Goal: Information Seeking & Learning: Learn about a topic

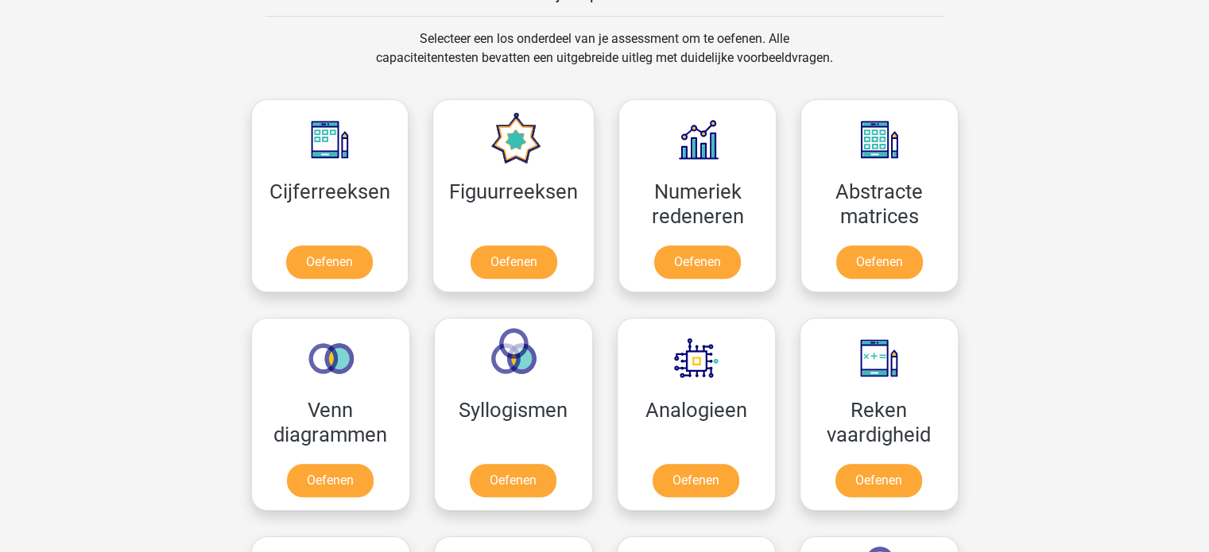
scroll to position [622, 0]
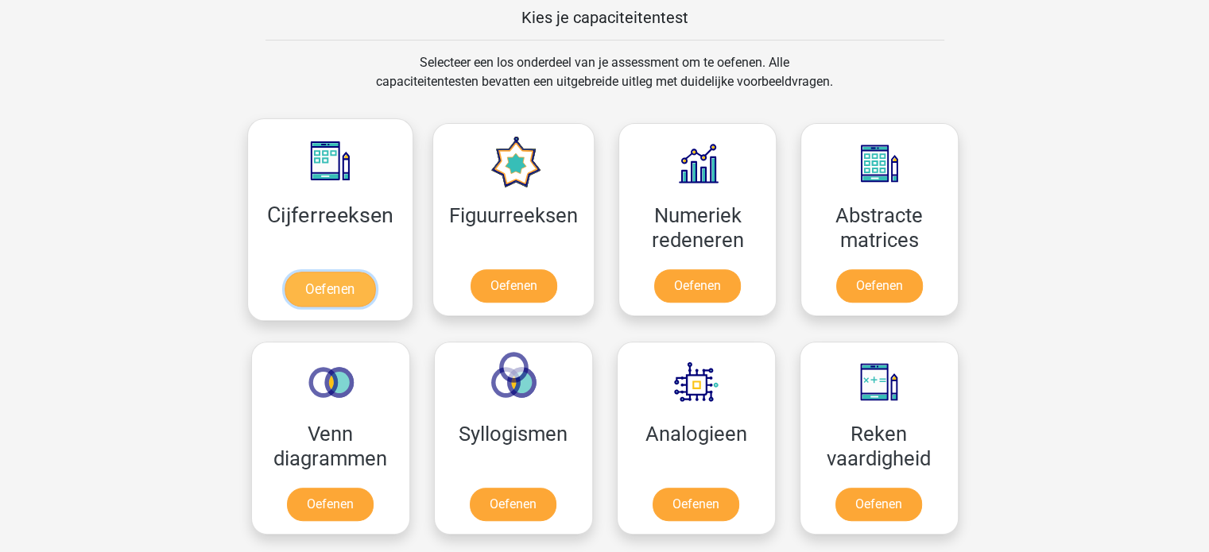
click at [327, 284] on link "Oefenen" at bounding box center [329, 289] width 91 height 35
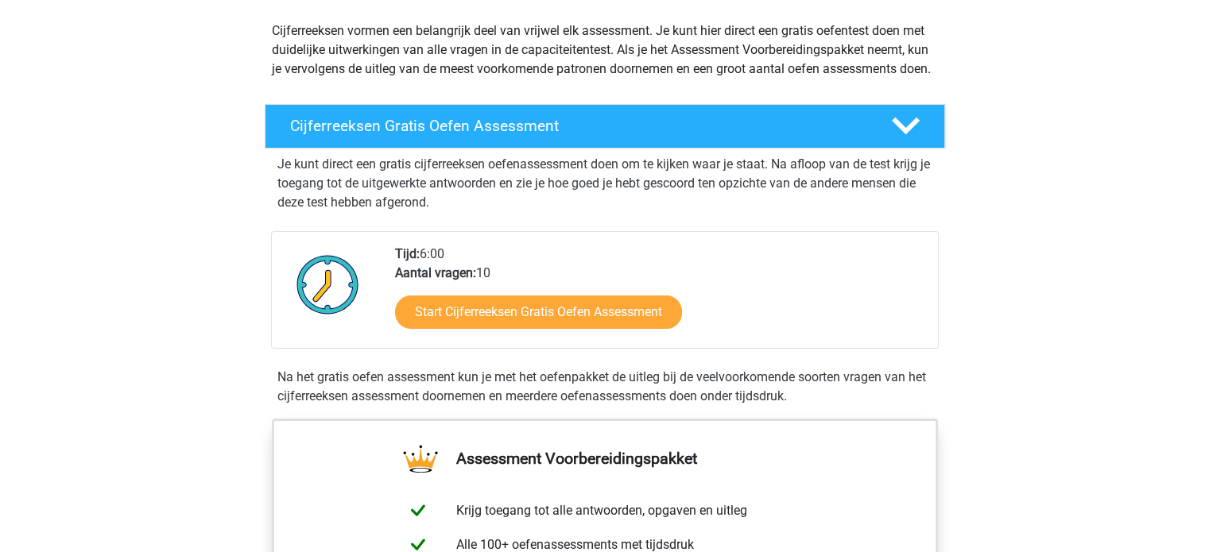
scroll to position [169, 0]
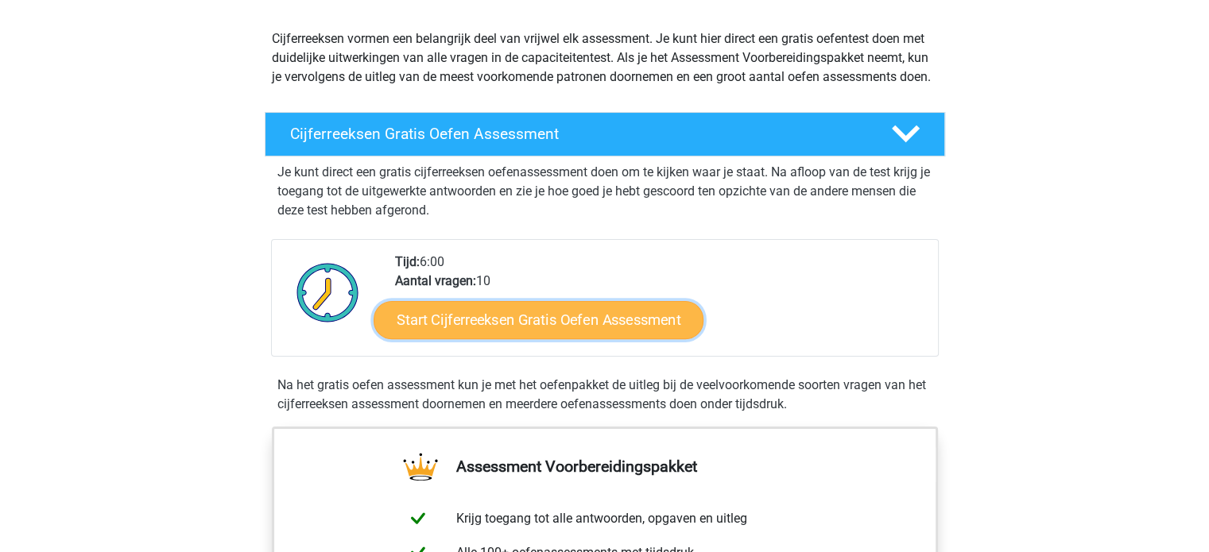
click at [559, 333] on link "Start Cijferreeksen Gratis Oefen Assessment" at bounding box center [538, 319] width 330 height 38
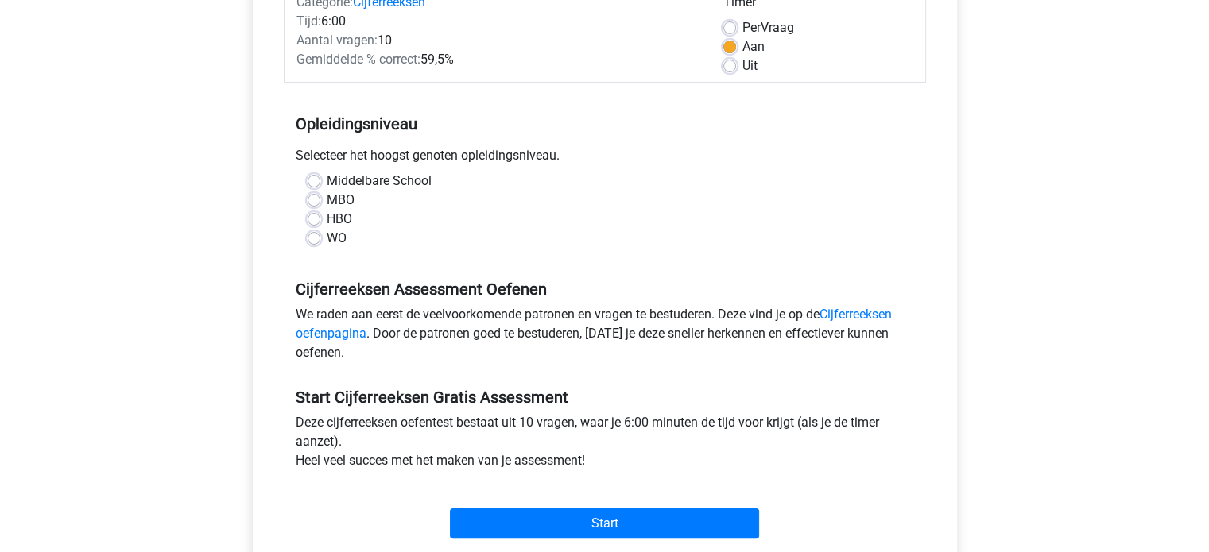
scroll to position [253, 0]
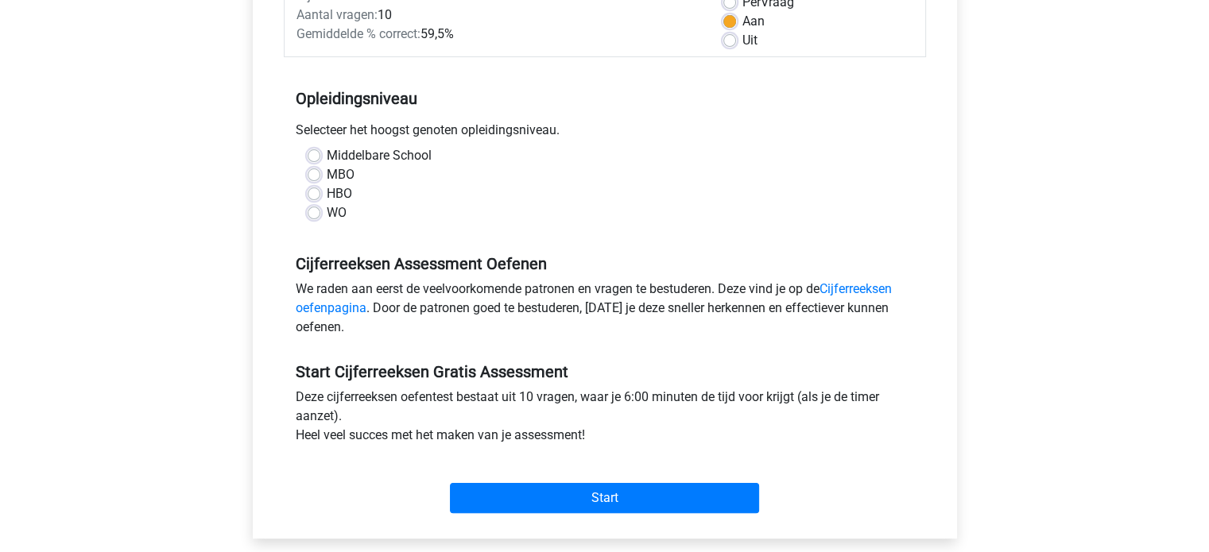
click at [327, 171] on label "MBO" at bounding box center [341, 174] width 28 height 19
click at [309, 171] on input "MBO" at bounding box center [314, 173] width 13 height 16
radio input "true"
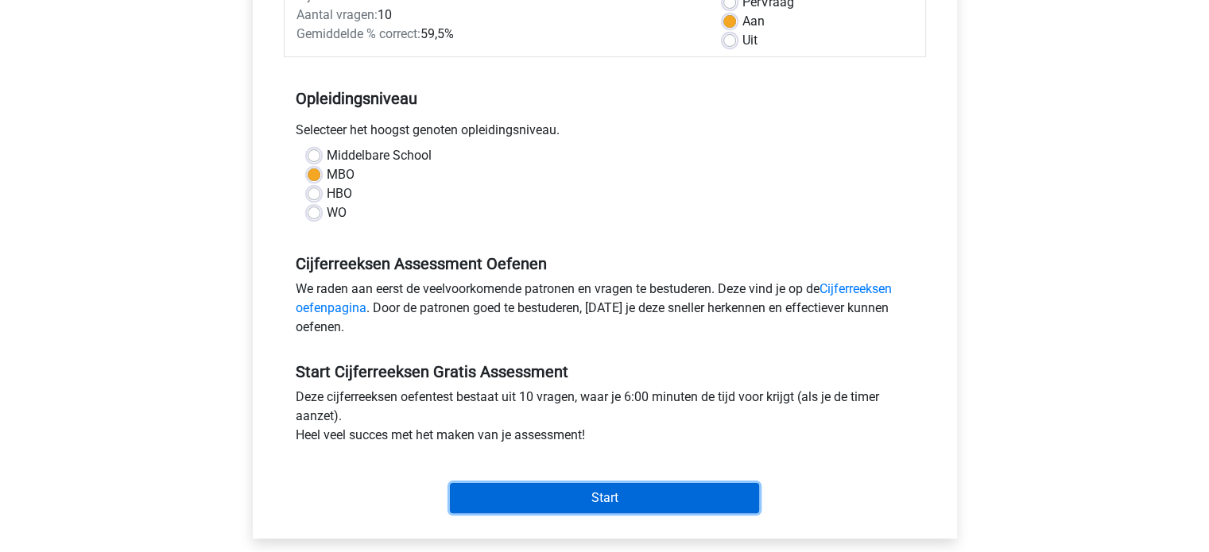
click at [594, 501] on input "Start" at bounding box center [604, 498] width 309 height 30
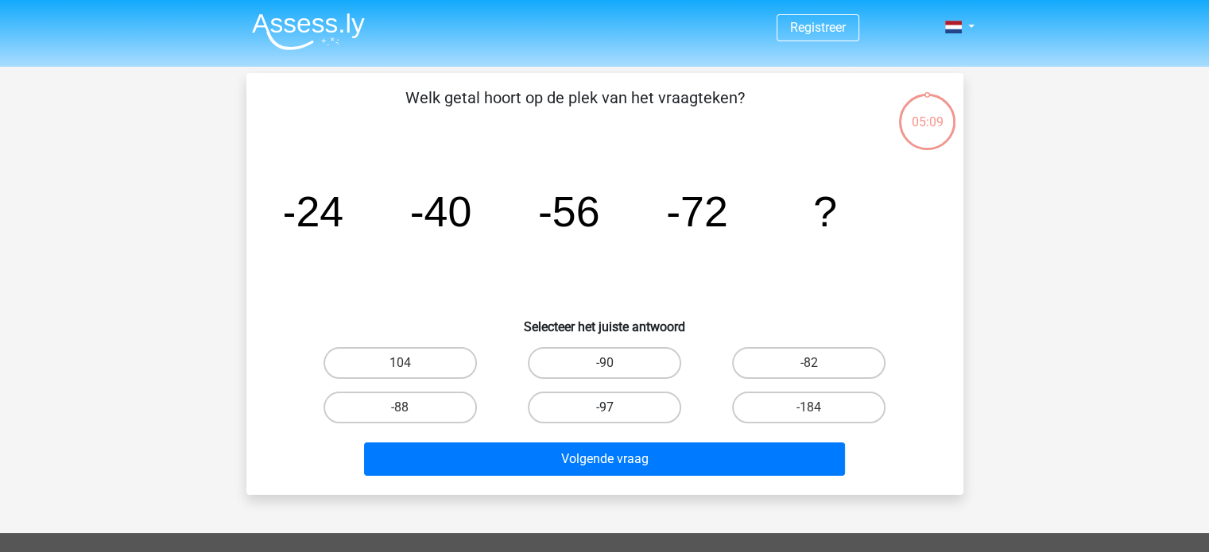
click at [616, 403] on label "-97" at bounding box center [604, 408] width 153 height 32
click at [614, 408] on input "-97" at bounding box center [609, 413] width 10 height 10
radio input "true"
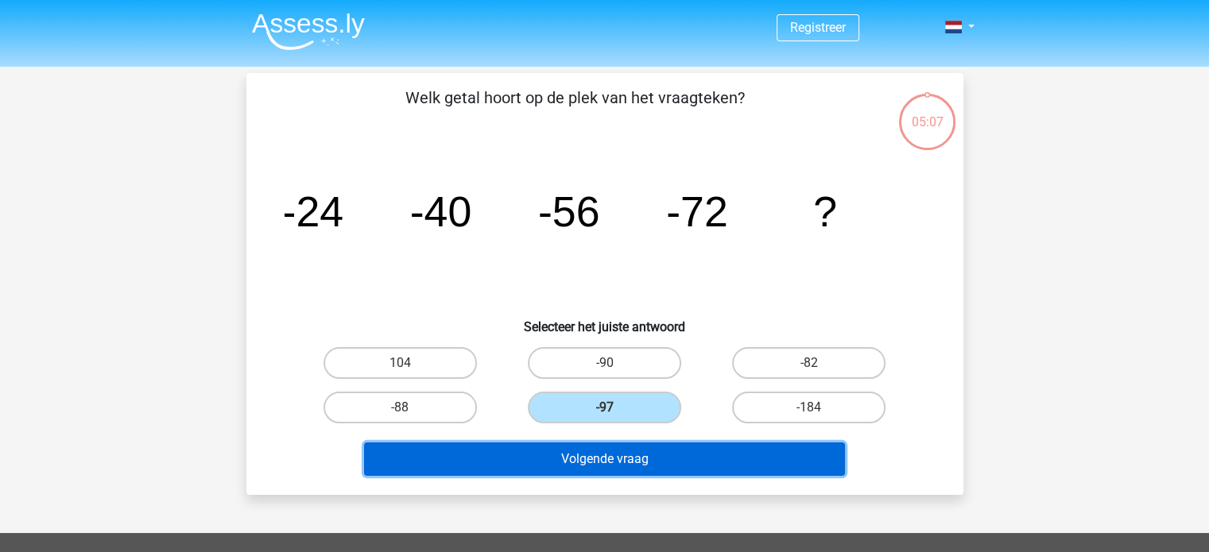
click at [582, 457] on button "Volgende vraag" at bounding box center [604, 459] width 481 height 33
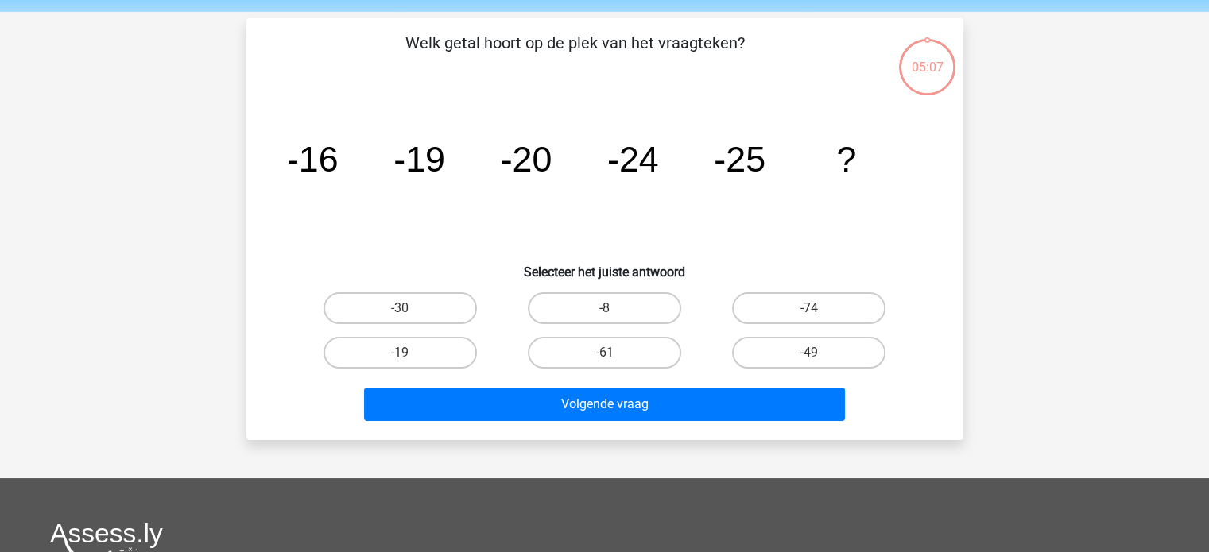
scroll to position [73, 0]
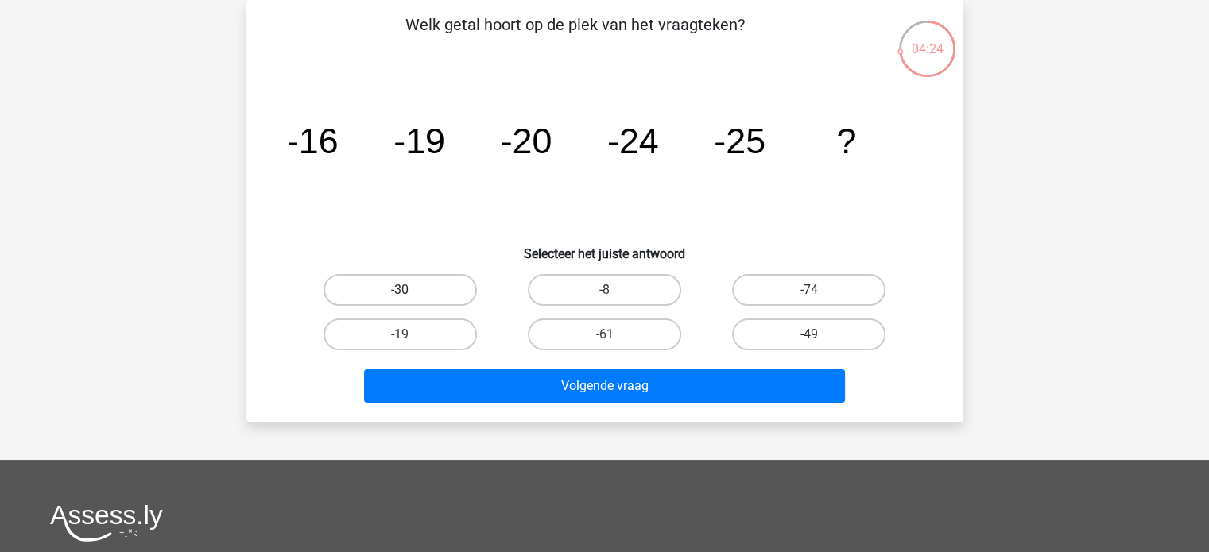
click at [420, 294] on label "-30" at bounding box center [399, 290] width 153 height 32
click at [410, 294] on input "-30" at bounding box center [405, 295] width 10 height 10
radio input "true"
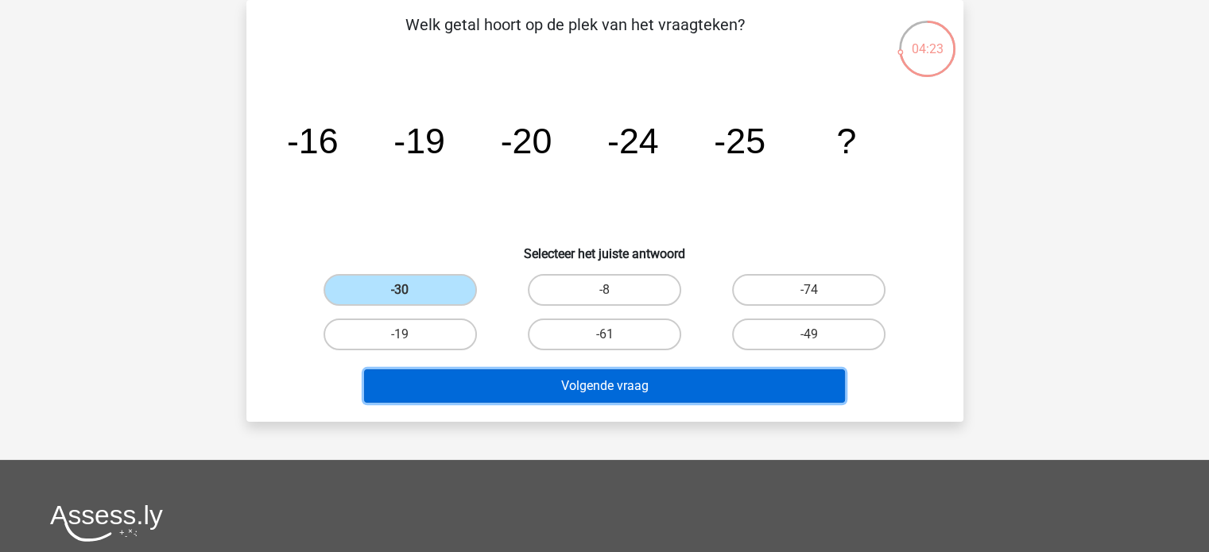
click at [625, 381] on button "Volgende vraag" at bounding box center [604, 386] width 481 height 33
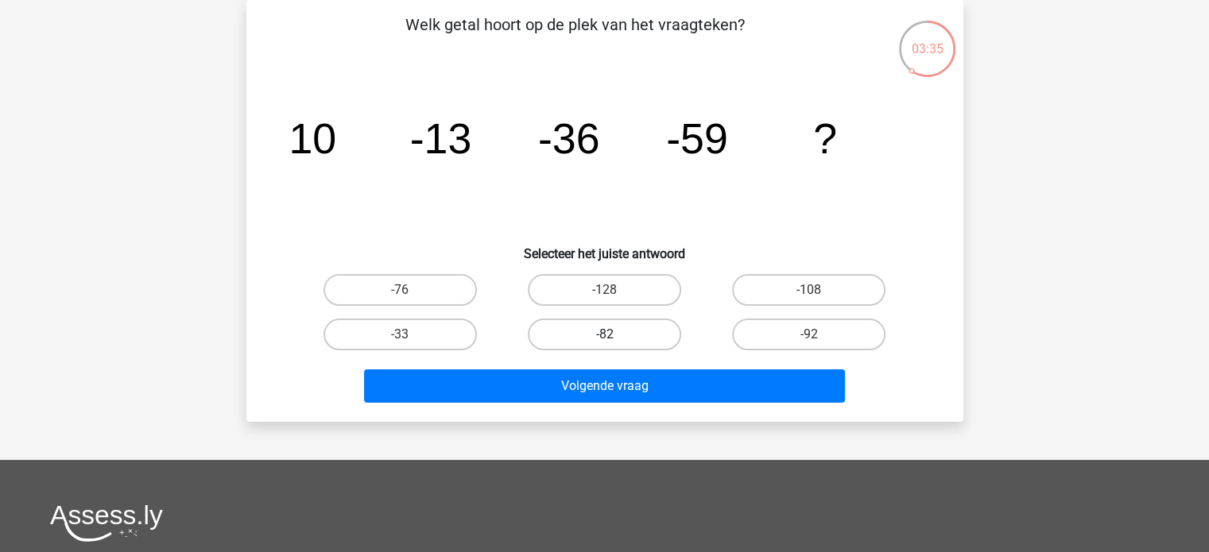
click at [588, 333] on label "-82" at bounding box center [604, 335] width 153 height 32
click at [604, 335] on input "-82" at bounding box center [609, 340] width 10 height 10
radio input "true"
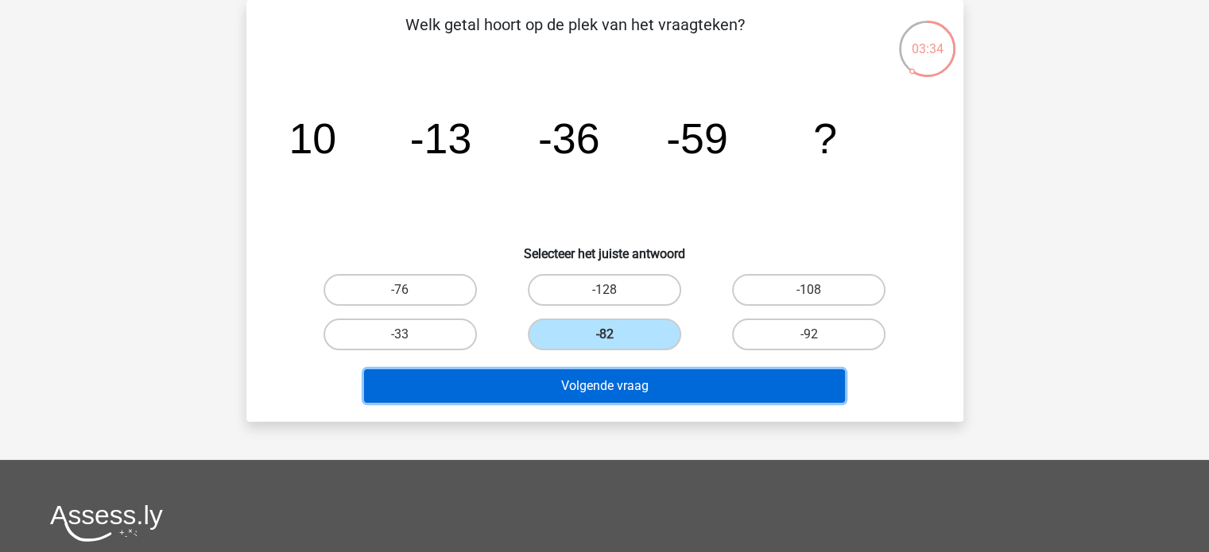
click at [604, 386] on button "Volgende vraag" at bounding box center [604, 386] width 481 height 33
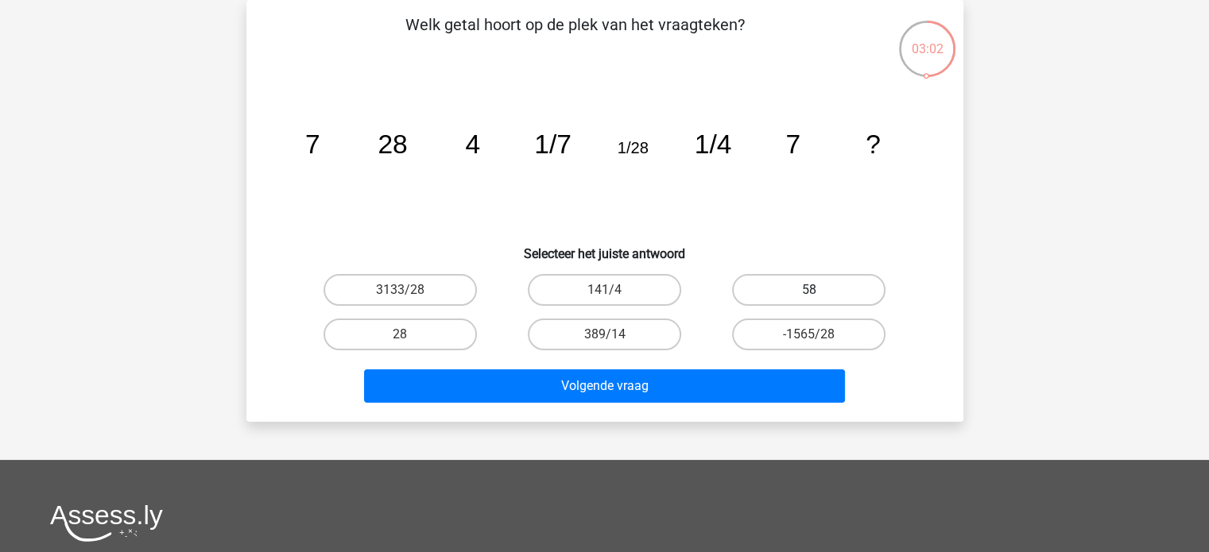
click at [791, 282] on label "58" at bounding box center [808, 290] width 153 height 32
click at [809, 290] on input "58" at bounding box center [814, 295] width 10 height 10
radio input "true"
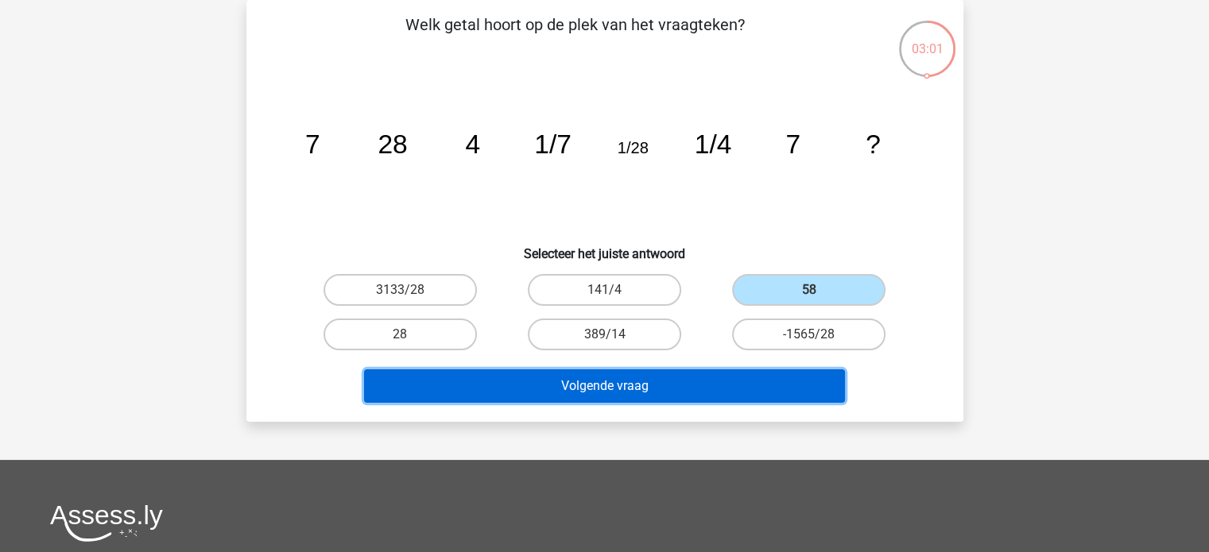
click at [630, 379] on button "Volgende vraag" at bounding box center [604, 386] width 481 height 33
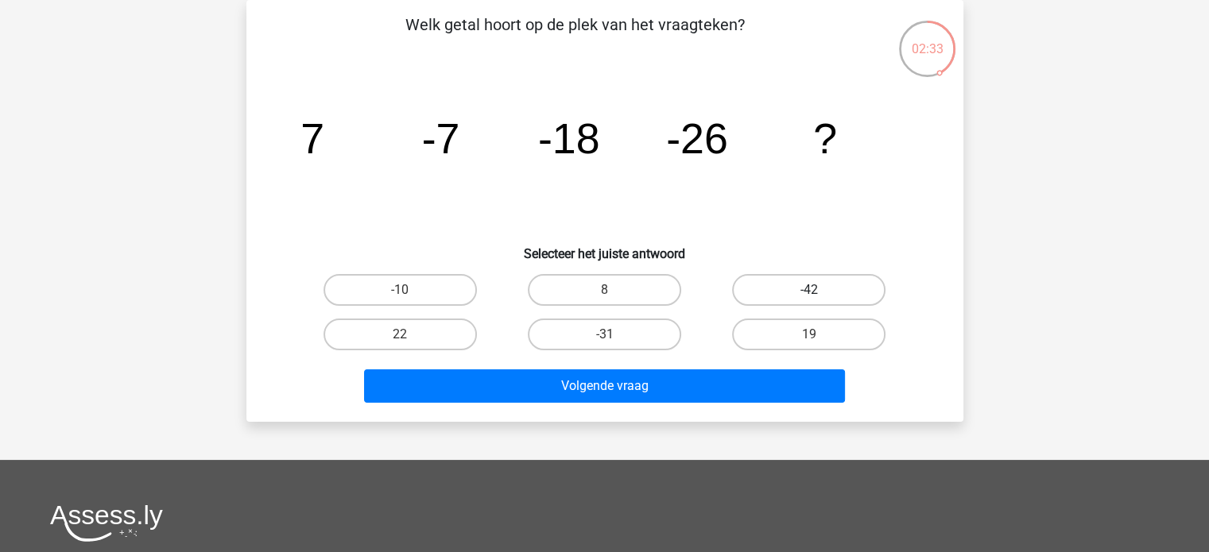
click at [802, 285] on label "-42" at bounding box center [808, 290] width 153 height 32
click at [809, 290] on input "-42" at bounding box center [814, 295] width 10 height 10
radio input "true"
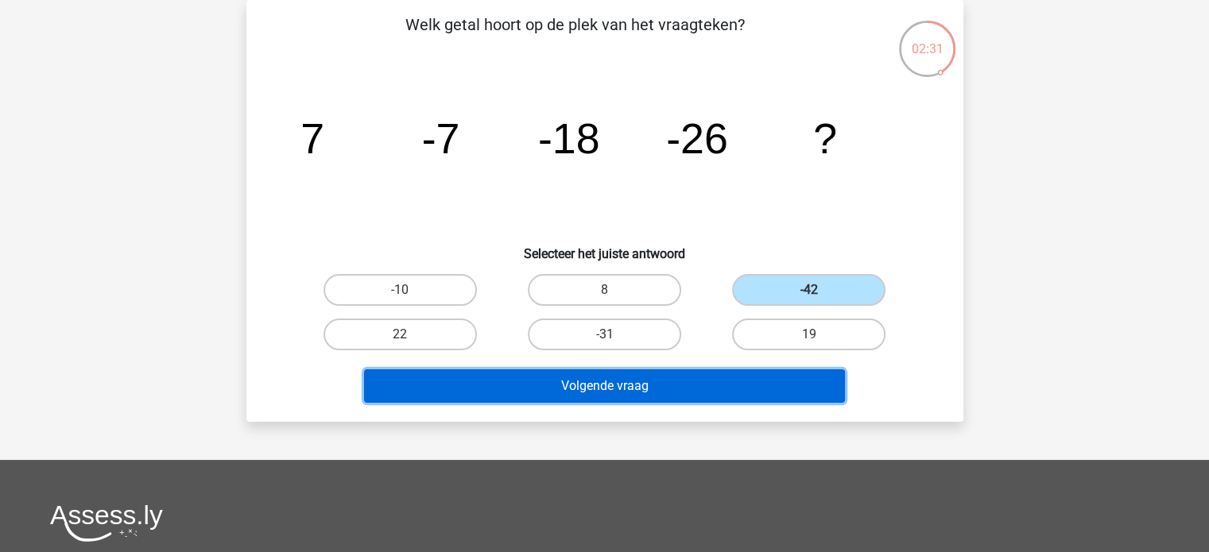
click at [596, 391] on button "Volgende vraag" at bounding box center [604, 386] width 481 height 33
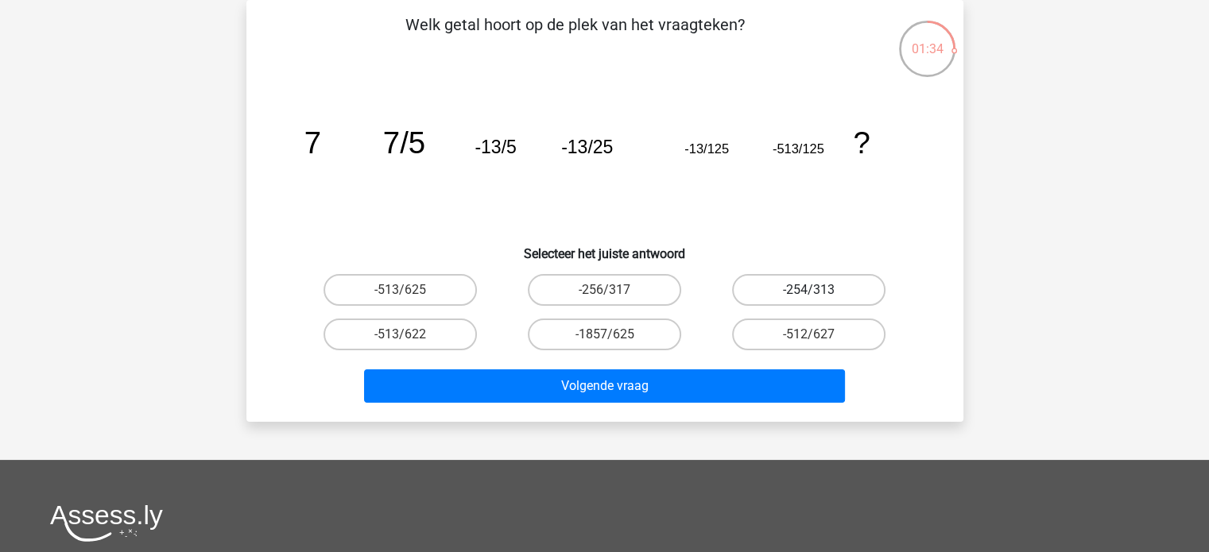
click at [785, 282] on label "-254/313" at bounding box center [808, 290] width 153 height 32
click at [809, 290] on input "-254/313" at bounding box center [814, 295] width 10 height 10
radio input "true"
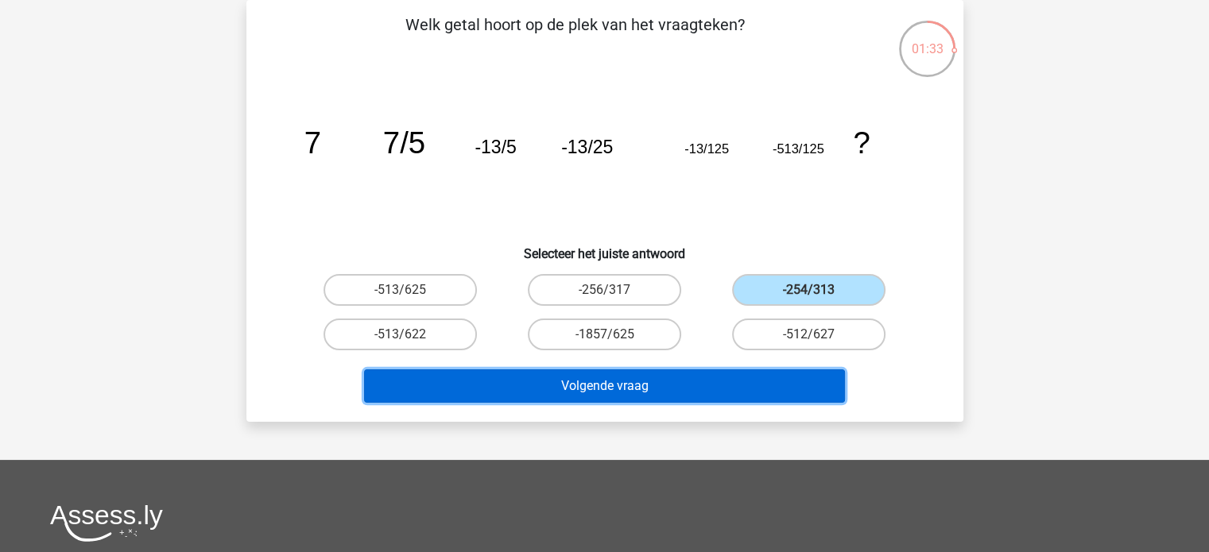
click at [572, 384] on button "Volgende vraag" at bounding box center [604, 386] width 481 height 33
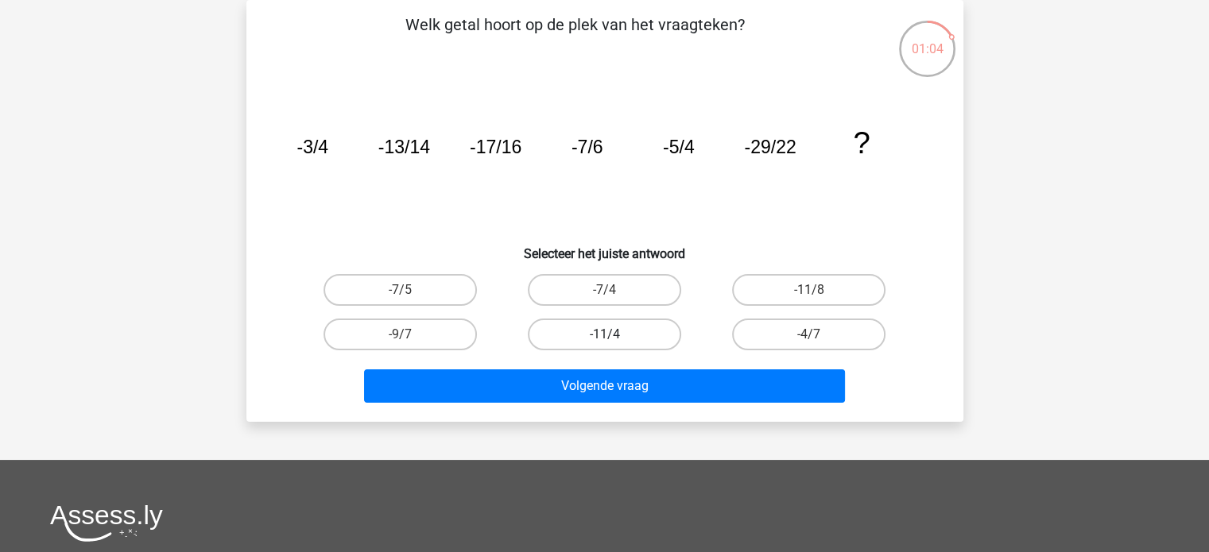
click at [599, 331] on label "-11/4" at bounding box center [604, 335] width 153 height 32
click at [604, 335] on input "-11/4" at bounding box center [609, 340] width 10 height 10
radio input "true"
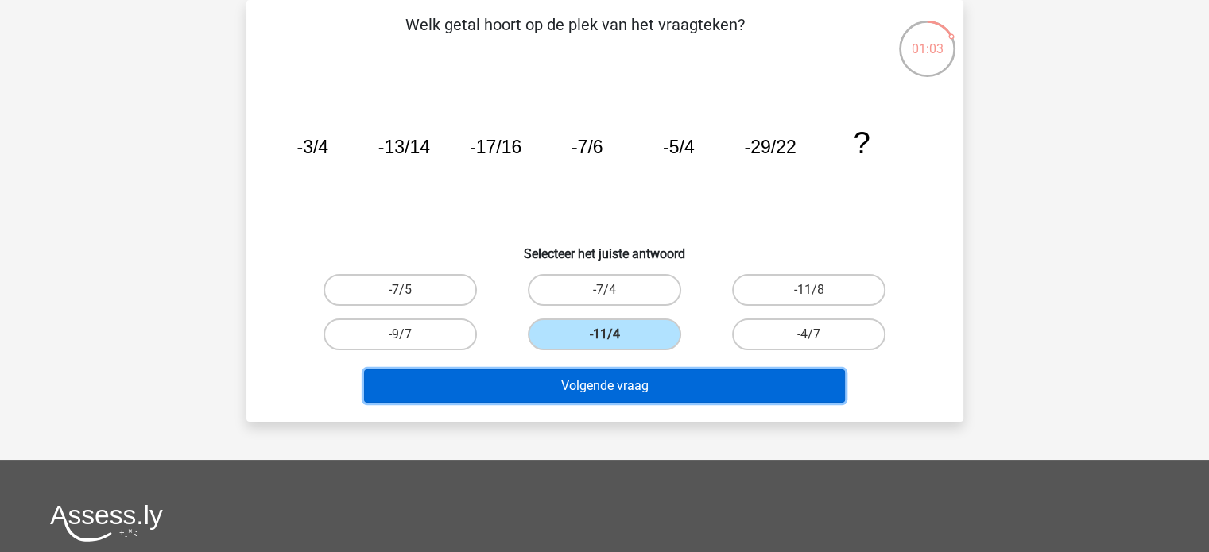
click at [613, 385] on button "Volgende vraag" at bounding box center [604, 386] width 481 height 33
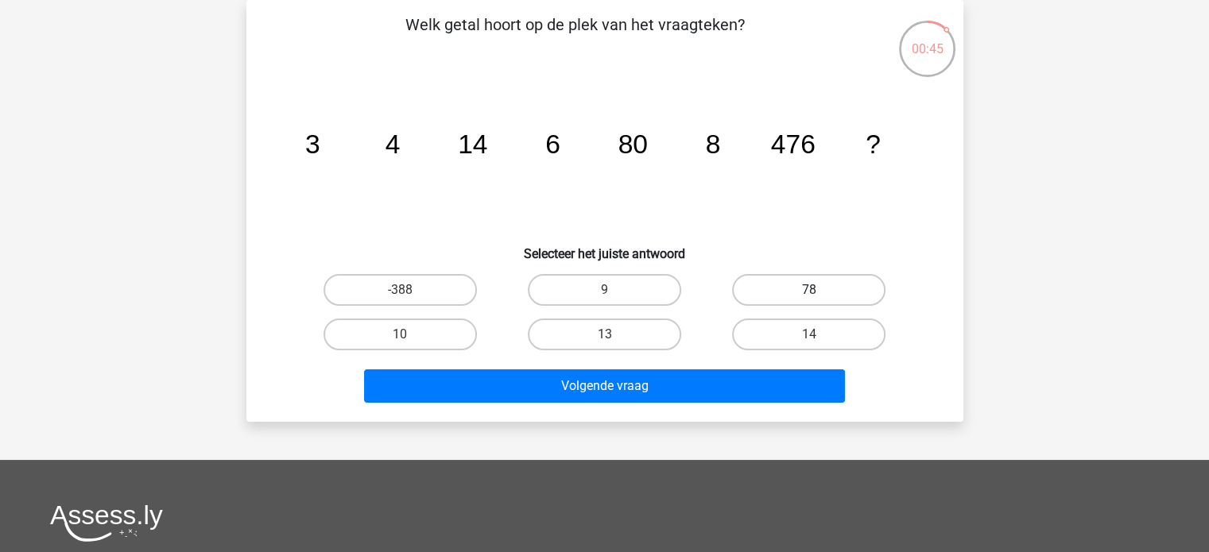
click at [797, 288] on label "78" at bounding box center [808, 290] width 153 height 32
click at [809, 290] on input "78" at bounding box center [814, 295] width 10 height 10
radio input "true"
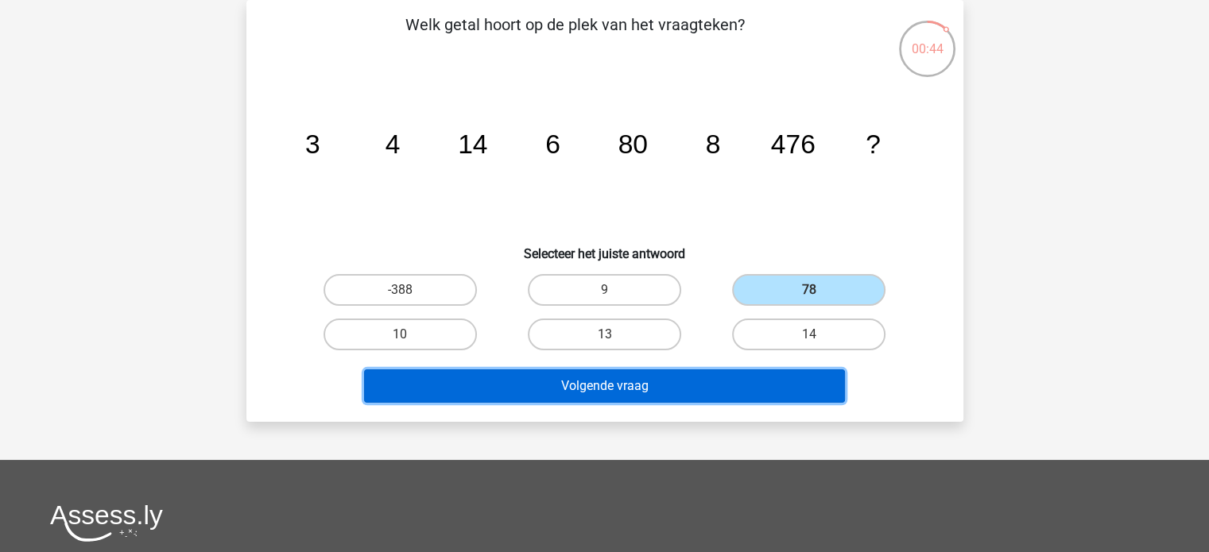
click at [591, 381] on button "Volgende vraag" at bounding box center [604, 386] width 481 height 33
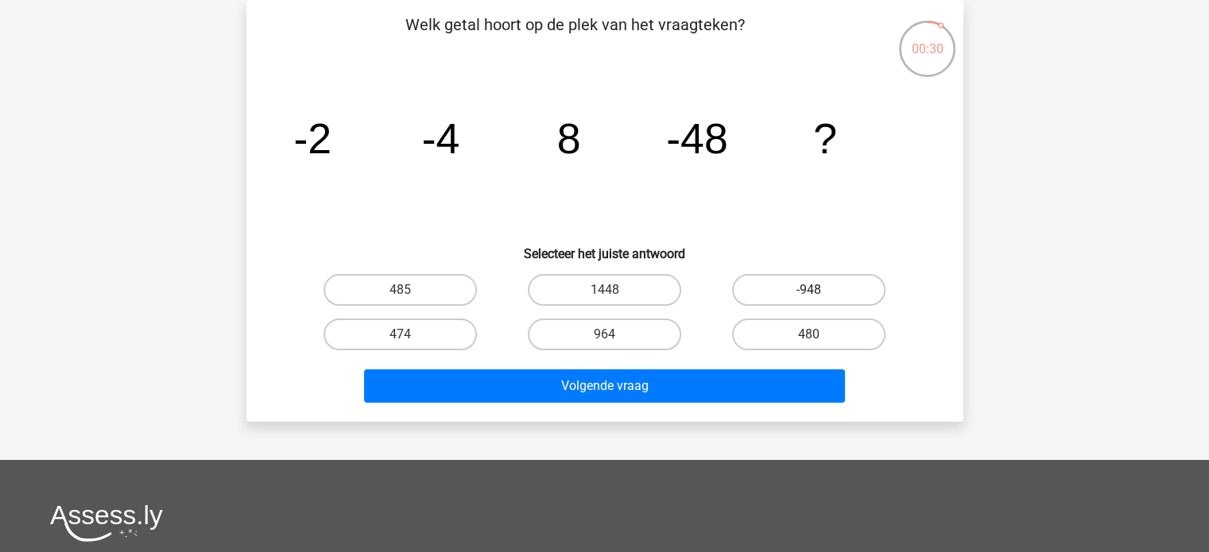
click at [806, 293] on label "-948" at bounding box center [808, 290] width 153 height 32
click at [809, 293] on input "-948" at bounding box center [814, 295] width 10 height 10
radio input "true"
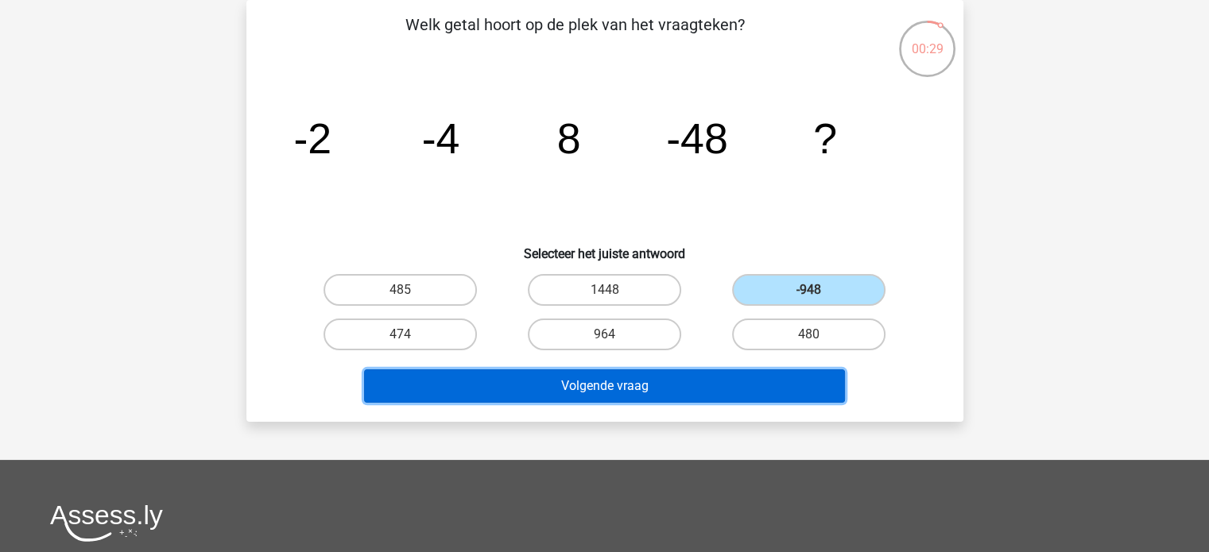
click at [644, 385] on button "Volgende vraag" at bounding box center [604, 386] width 481 height 33
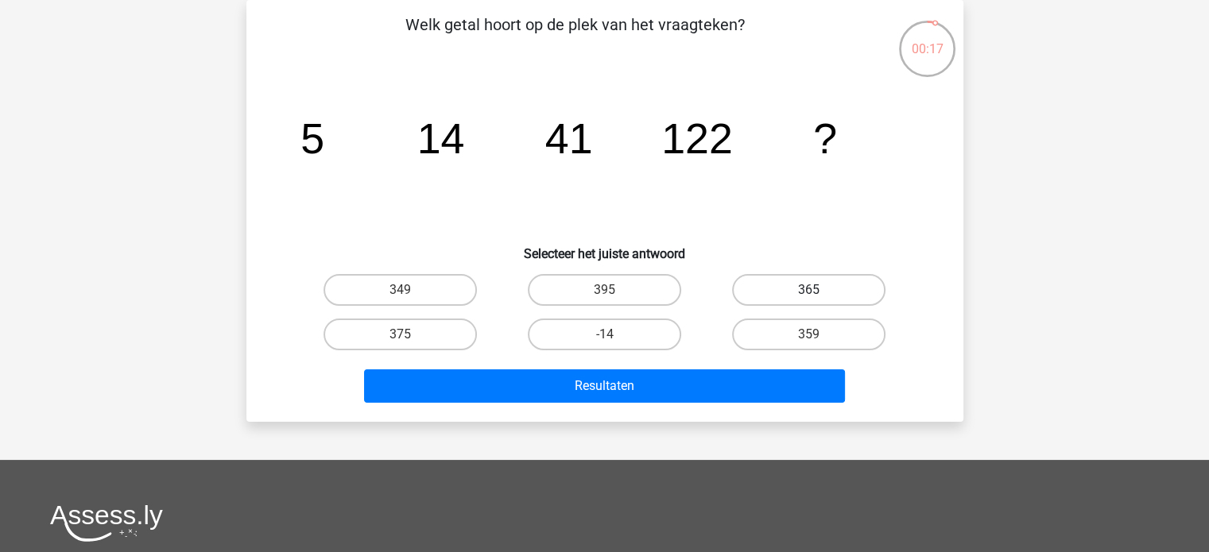
click at [792, 292] on label "365" at bounding box center [808, 290] width 153 height 32
click at [809, 292] on input "365" at bounding box center [814, 295] width 10 height 10
radio input "true"
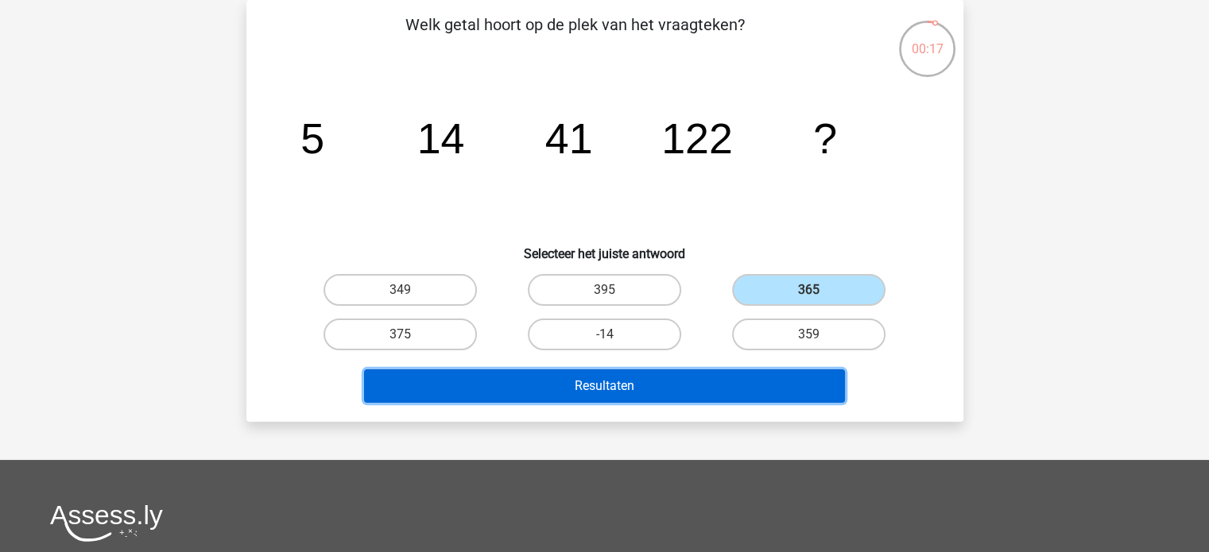
click at [614, 394] on button "Resultaten" at bounding box center [604, 386] width 481 height 33
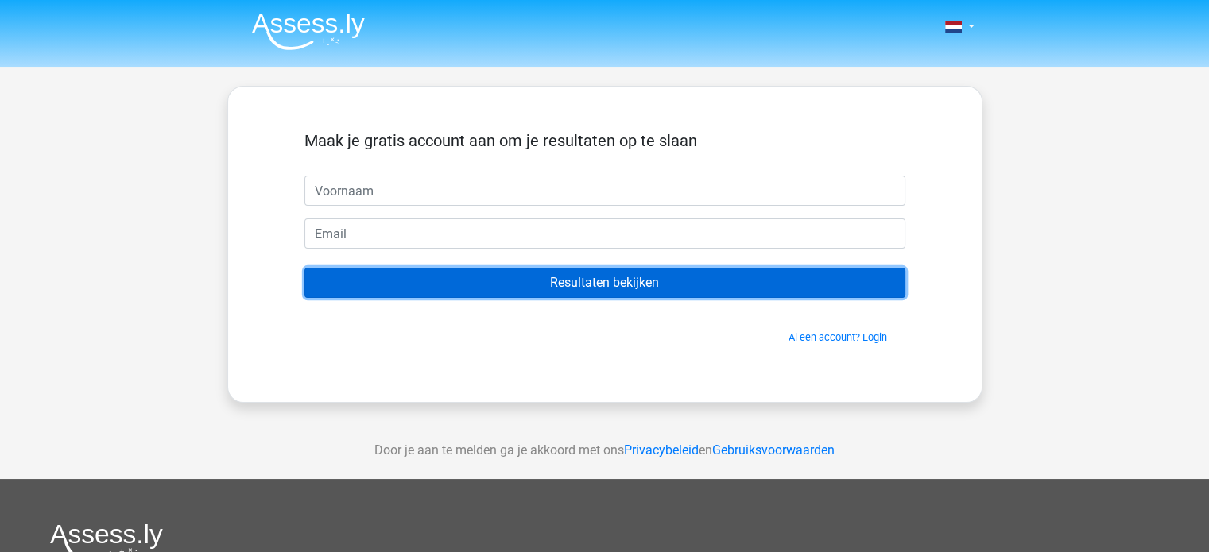
click at [594, 285] on input "Resultaten bekijken" at bounding box center [604, 283] width 601 height 30
